Goal: Book appointment/travel/reservation

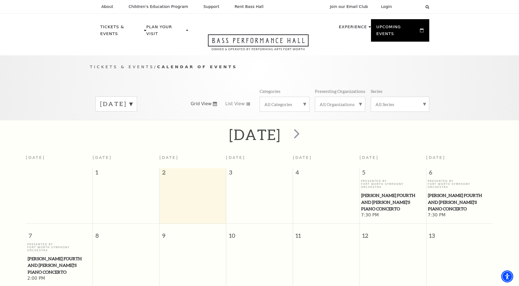
click at [132, 100] on label "[DATE]" at bounding box center [116, 104] width 32 height 8
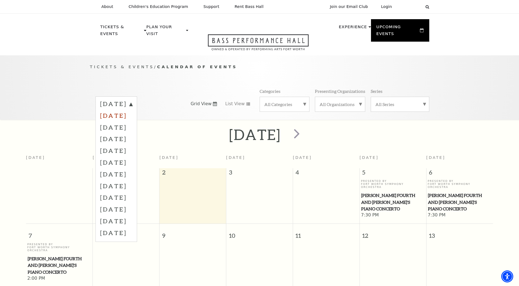
click at [132, 110] on label "[DATE]" at bounding box center [116, 116] width 32 height 12
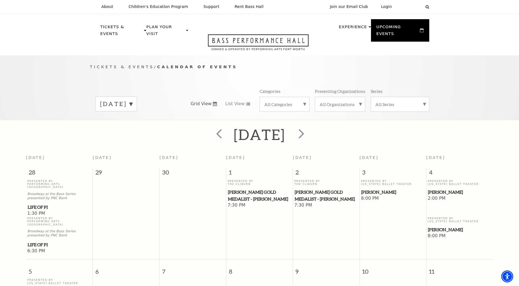
click at [132, 101] on label "[DATE]" at bounding box center [116, 104] width 32 height 8
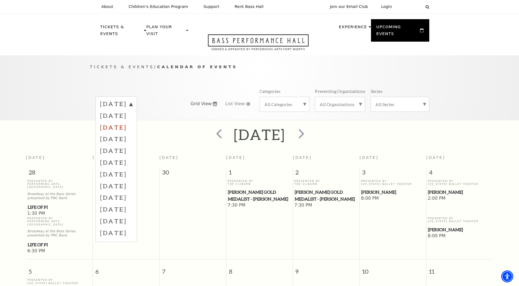
click at [132, 121] on label "[DATE]" at bounding box center [116, 127] width 32 height 12
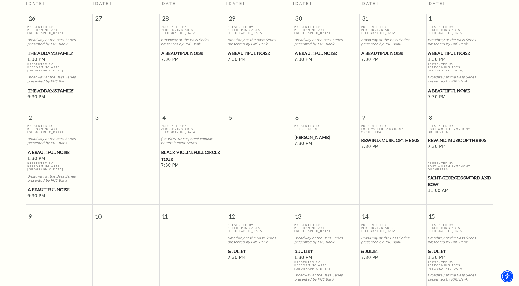
scroll to position [103, 0]
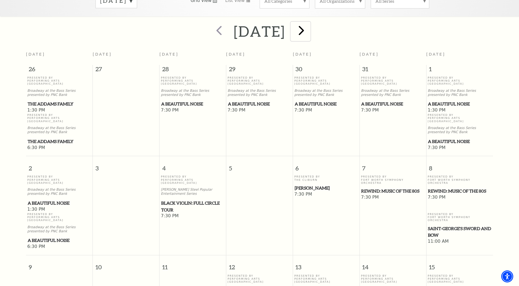
click at [309, 24] on span "next" at bounding box center [302, 30] width 16 height 16
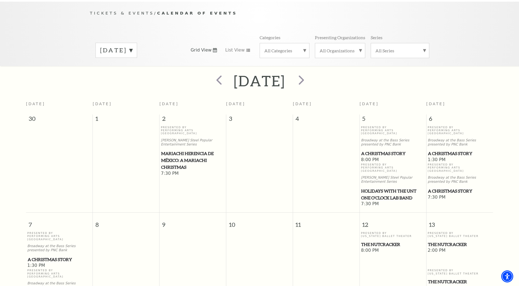
scroll to position [0, 0]
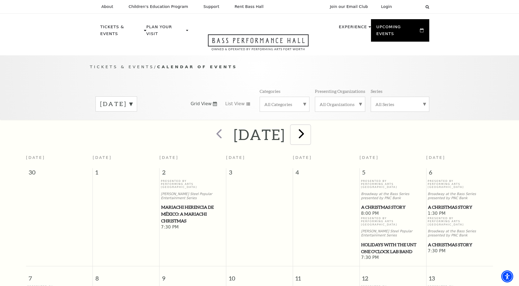
click at [309, 128] on span "next" at bounding box center [302, 134] width 16 height 16
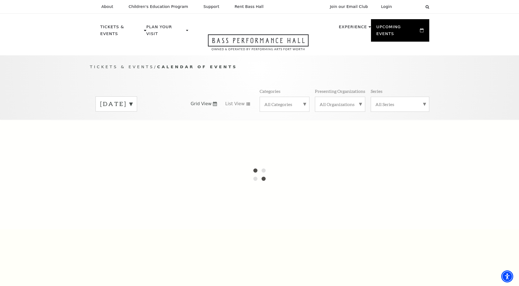
click at [132, 100] on label "[DATE]" at bounding box center [116, 104] width 32 height 8
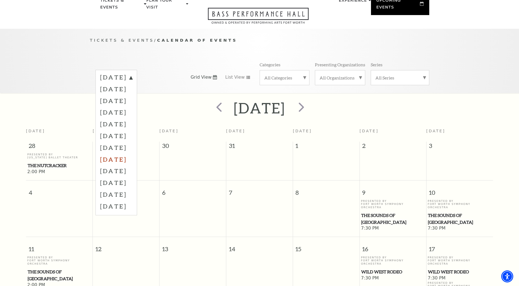
scroll to position [48, 0]
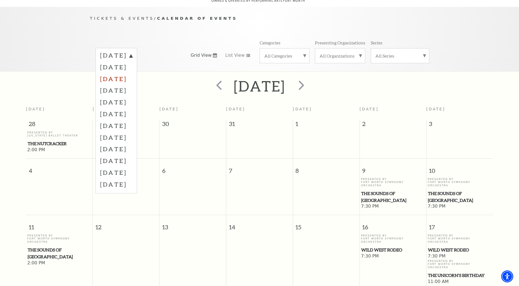
click at [126, 76] on label "[DATE]" at bounding box center [116, 79] width 32 height 12
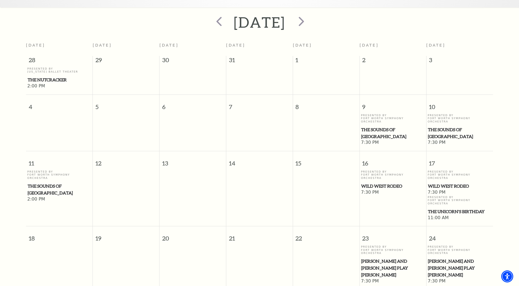
scroll to position [110, 0]
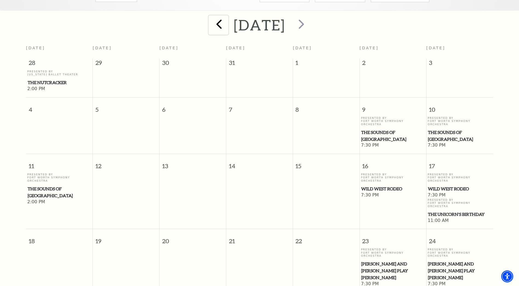
click at [211, 17] on span "prev" at bounding box center [219, 24] width 16 height 16
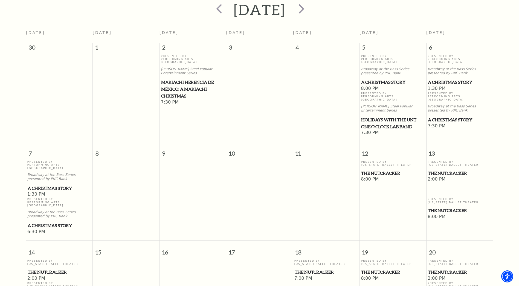
scroll to position [76, 0]
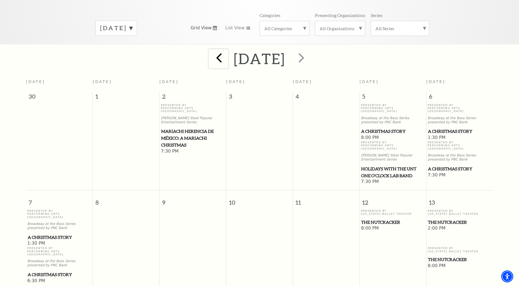
click at [211, 51] on span "prev" at bounding box center [219, 58] width 16 height 16
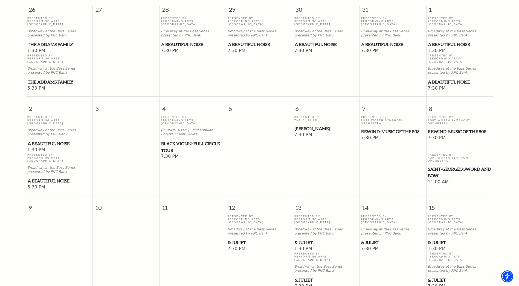
scroll to position [103, 0]
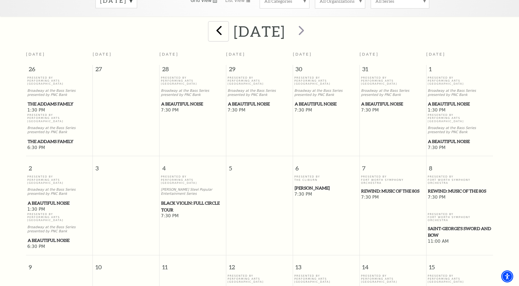
click at [211, 26] on span "prev" at bounding box center [219, 30] width 16 height 16
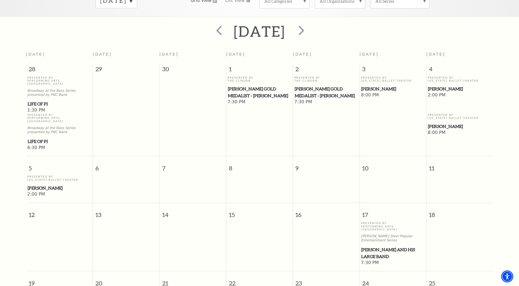
scroll to position [48, 0]
